Goal: Transaction & Acquisition: Purchase product/service

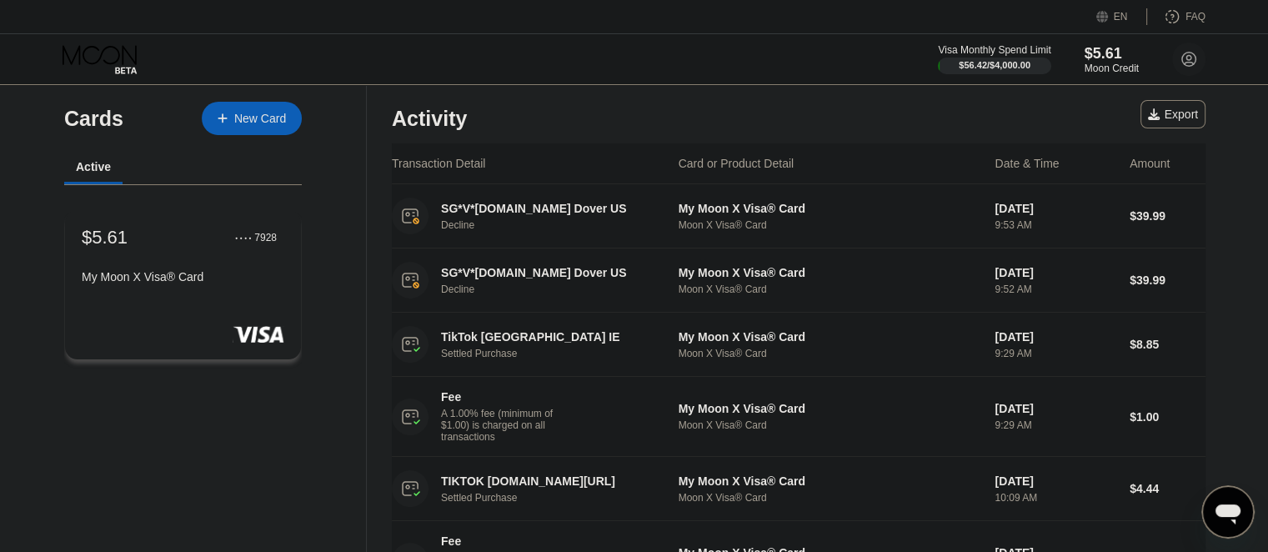
click at [715, 34] on div "Visa Monthly Spend Limit $56.42 / $4,000.00 $5.61 Moon Credit [PERSON_NAME] [EM…" at bounding box center [634, 59] width 1268 height 50
click at [715, 34] on div "Visa Monthly Spend Limit $56.42 / $4,000.00 $5.61 Moon Credit Hamza Pehlivanov …" at bounding box center [634, 59] width 1268 height 50
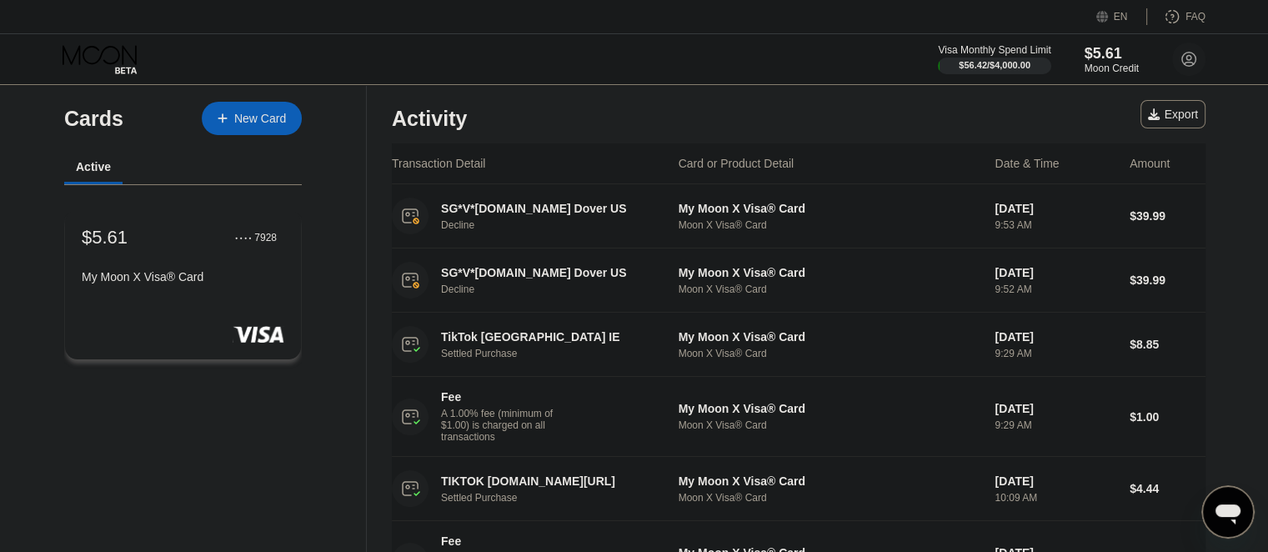
click at [715, 34] on div "Visa Monthly Spend Limit $56.42 / $4,000.00 $5.61 Moon Credit Hamza Pehlivanov …" at bounding box center [634, 59] width 1268 height 50
click at [280, 302] on div "$5.61 ● ● ● ● 7928 My Moon X Visa® Card" at bounding box center [183, 284] width 238 height 151
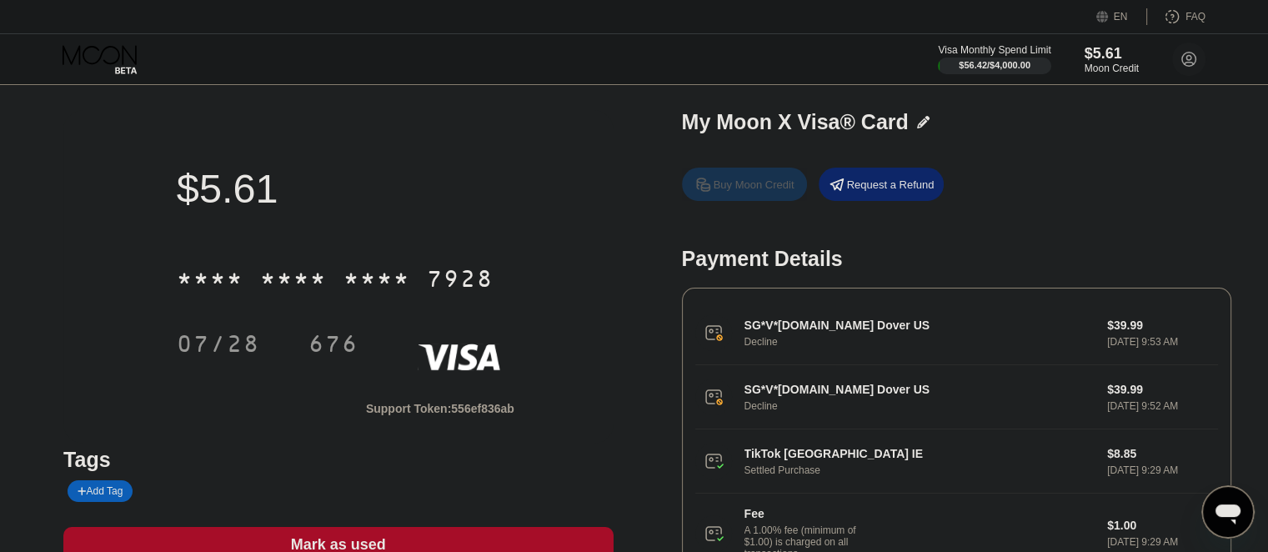
click at [719, 187] on div "Buy Moon Credit" at bounding box center [754, 185] width 81 height 14
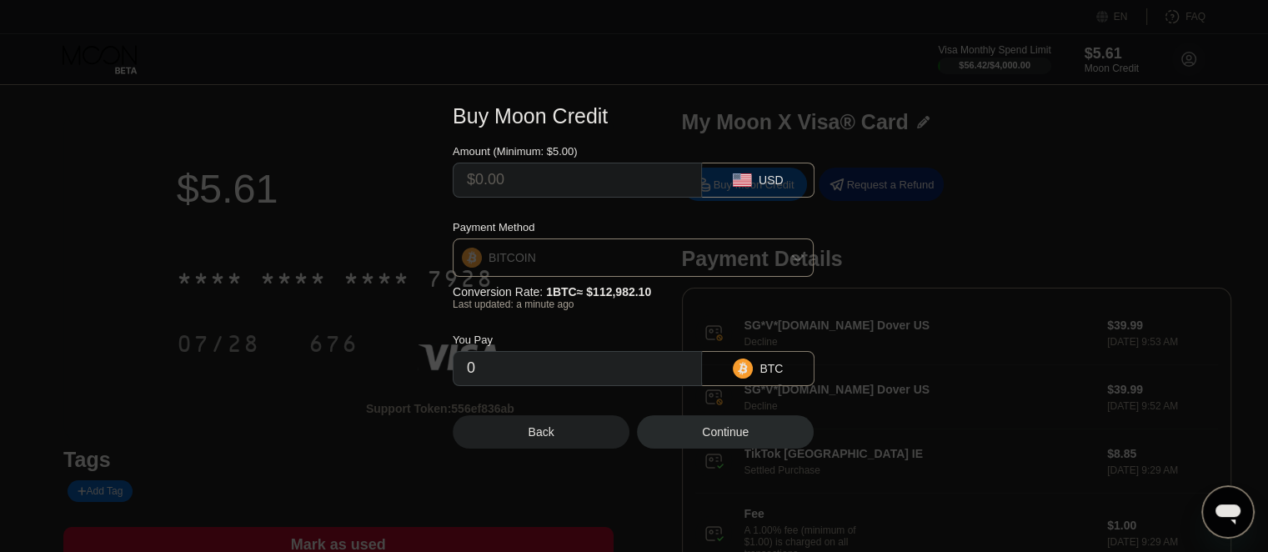
click at [605, 258] on div "BITCOIN" at bounding box center [632, 257] width 359 height 33
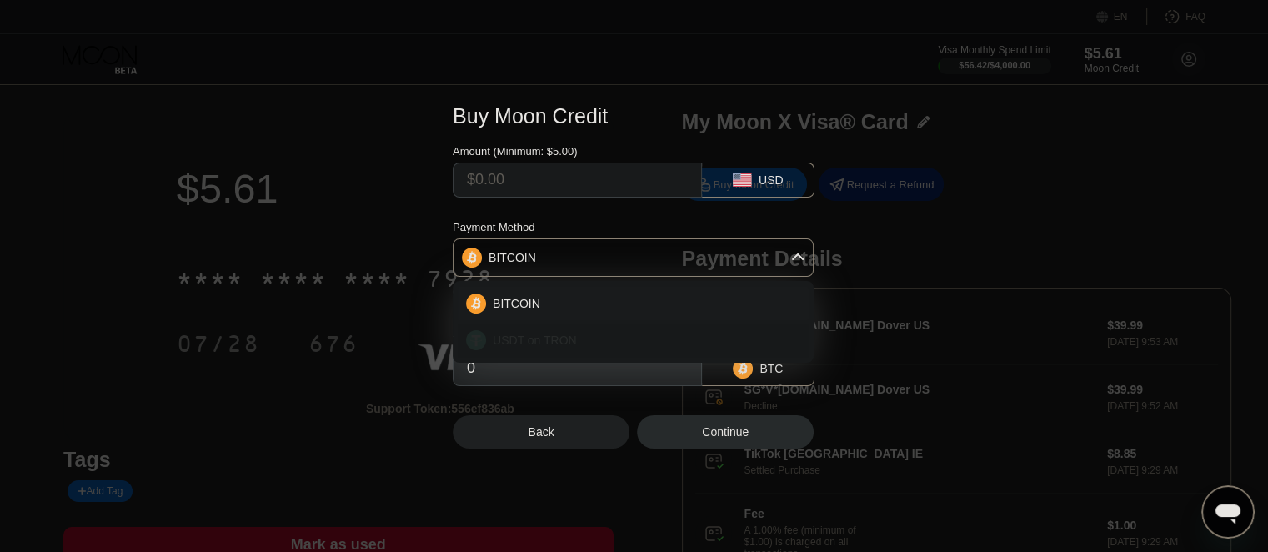
click at [619, 351] on div "USDT on TRON" at bounding box center [633, 339] width 351 height 33
type input "0.00"
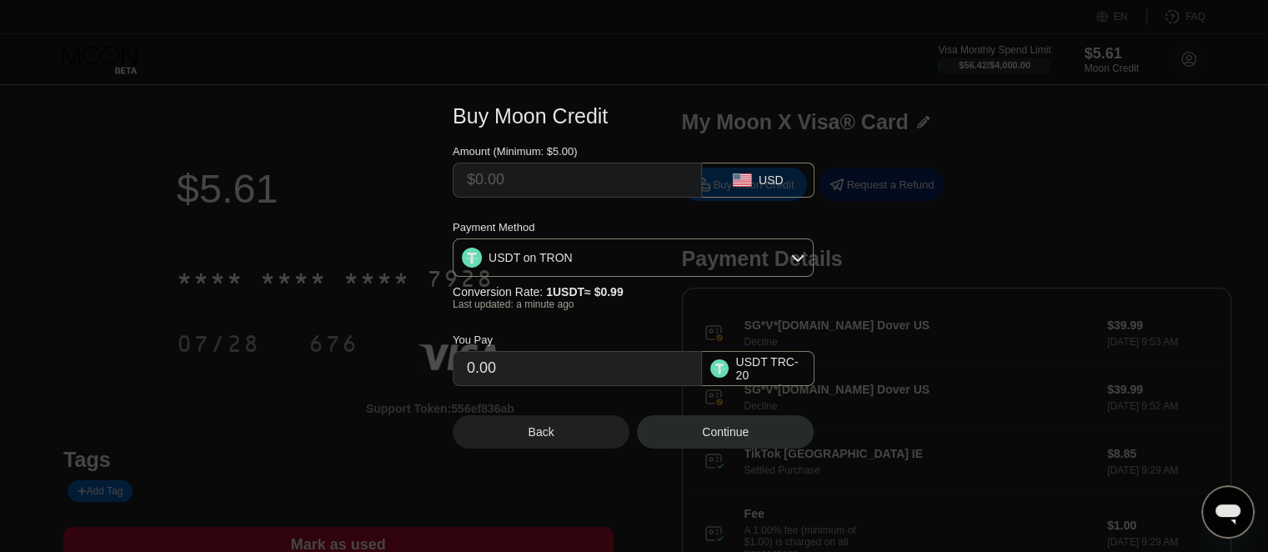
click at [620, 189] on input "text" at bounding box center [577, 179] width 221 height 33
type input "$1"
type input "1.01"
type input "$10"
type input "10.10"
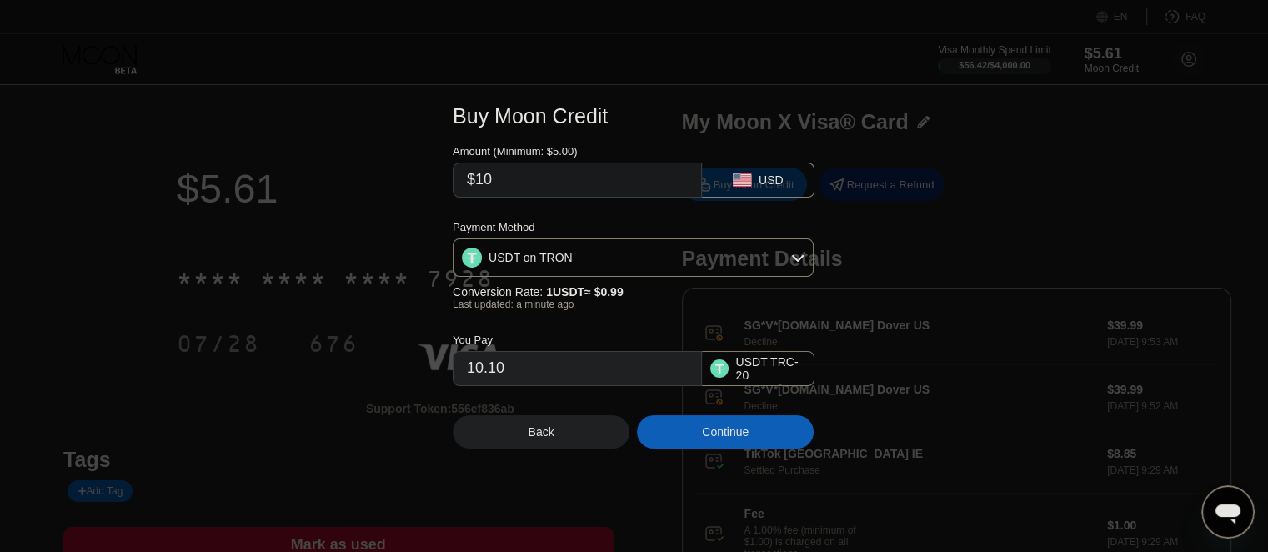
type input "$10"
click at [727, 438] on div "Continue" at bounding box center [725, 431] width 47 height 13
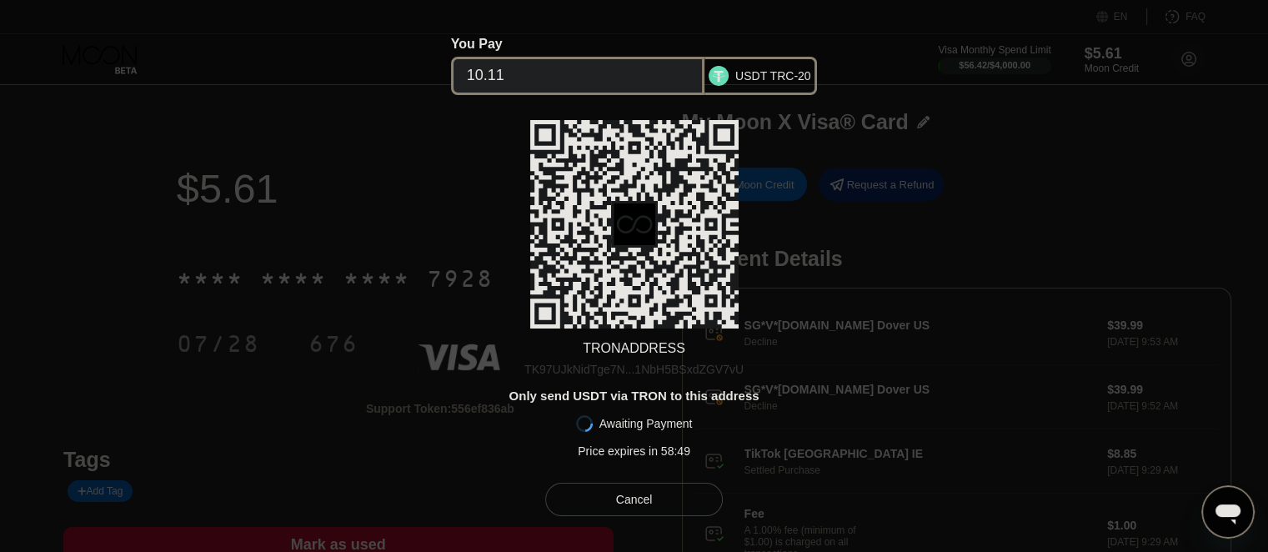
click at [700, 368] on div "TK97UJkNidTge7N...1NbH5BSxdZGV7vU" at bounding box center [633, 369] width 219 height 13
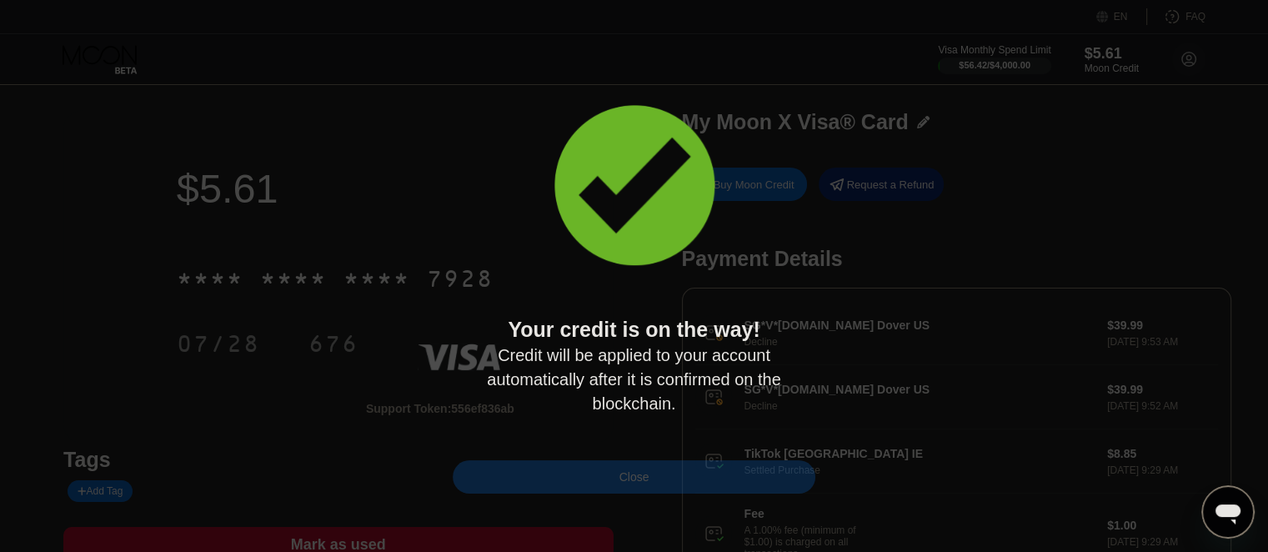
click at [694, 493] on div "Close" at bounding box center [634, 476] width 363 height 33
